Goal: Information Seeking & Learning: Stay updated

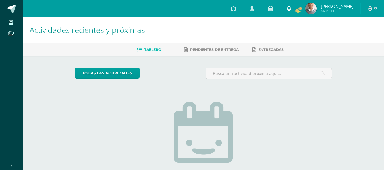
click at [292, 8] on icon at bounding box center [289, 8] width 5 height 5
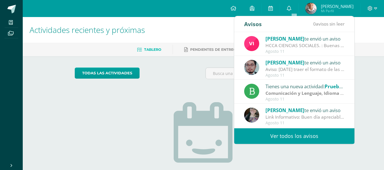
click at [275, 133] on link "Ver todos los avisos" at bounding box center [294, 137] width 120 height 16
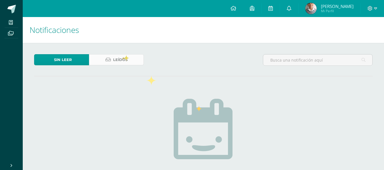
click at [122, 56] on span "Leídos" at bounding box center [120, 60] width 15 height 11
click at [119, 61] on span "Leídos" at bounding box center [120, 60] width 15 height 11
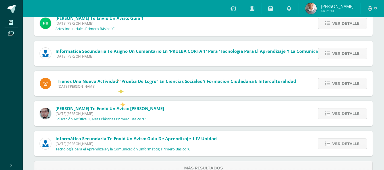
scroll to position [238, 0]
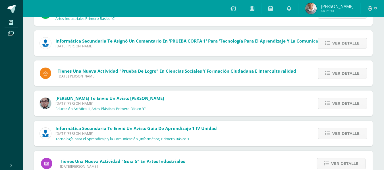
click at [152, 48] on span "[DATE][PERSON_NAME]" at bounding box center [206, 46] width 303 height 5
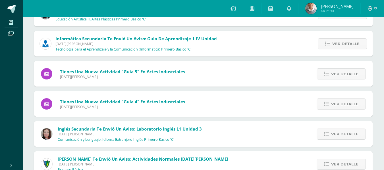
scroll to position [334, 0]
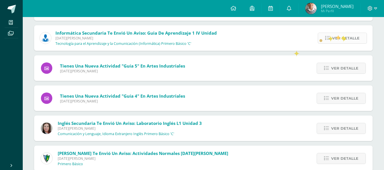
click at [343, 37] on span "Ver detalle" at bounding box center [346, 38] width 27 height 11
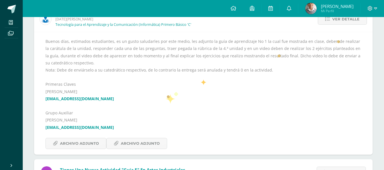
scroll to position [355, 0]
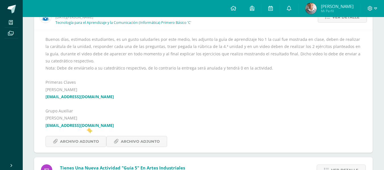
click at [87, 128] on link "[EMAIL_ADDRESS][DOMAIN_NAME]" at bounding box center [80, 125] width 69 height 5
drag, startPoint x: 110, startPoint y: 126, endPoint x: 45, endPoint y: 124, distance: 64.9
click at [45, 124] on div "Buenos días, estimados estudiantes, es un gusto saludarles por este medio, les …" at bounding box center [203, 91] width 339 height 123
copy link "[EMAIL_ADDRESS][DOMAIN_NAME]"
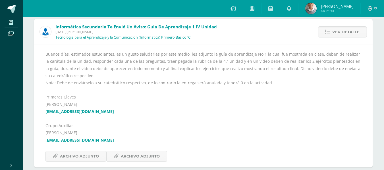
scroll to position [336, 0]
